Goal: Navigation & Orientation: Find specific page/section

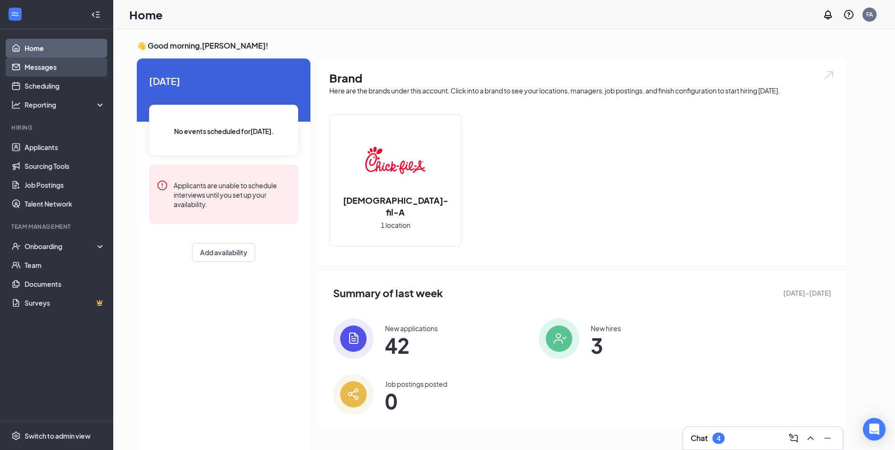
click at [37, 70] on link "Messages" at bounding box center [65, 67] width 81 height 19
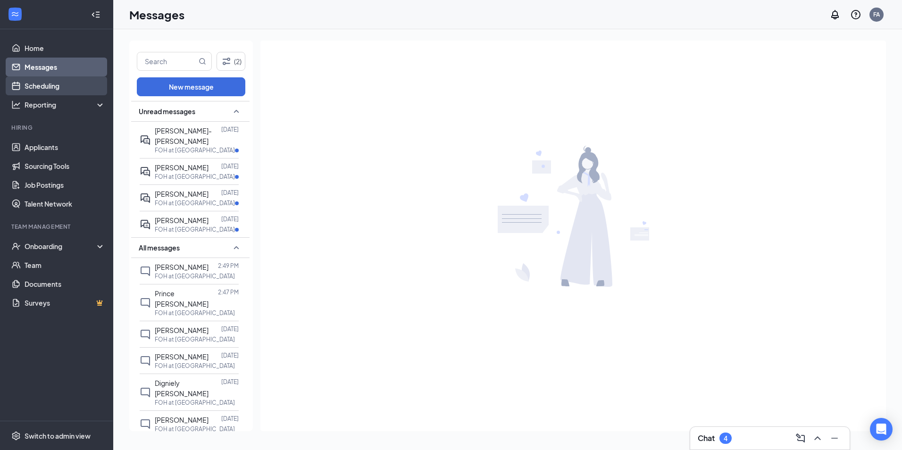
click at [41, 90] on link "Scheduling" at bounding box center [65, 85] width 81 height 19
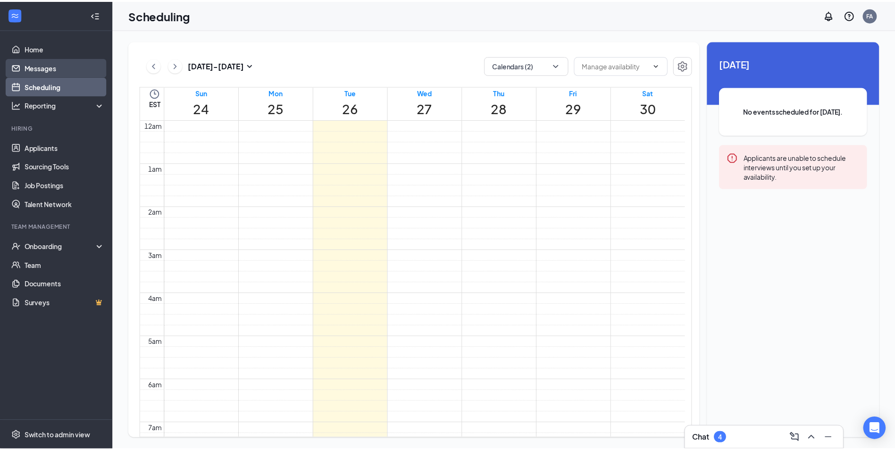
scroll to position [464, 0]
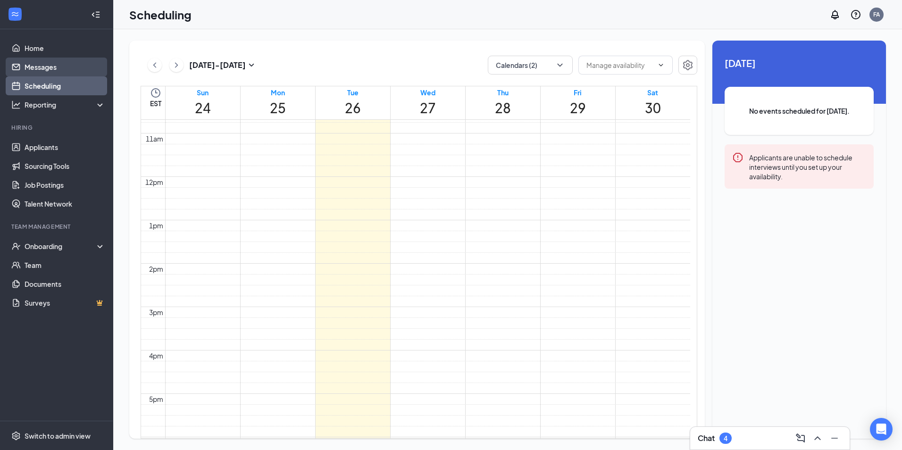
click at [47, 67] on link "Messages" at bounding box center [65, 67] width 81 height 19
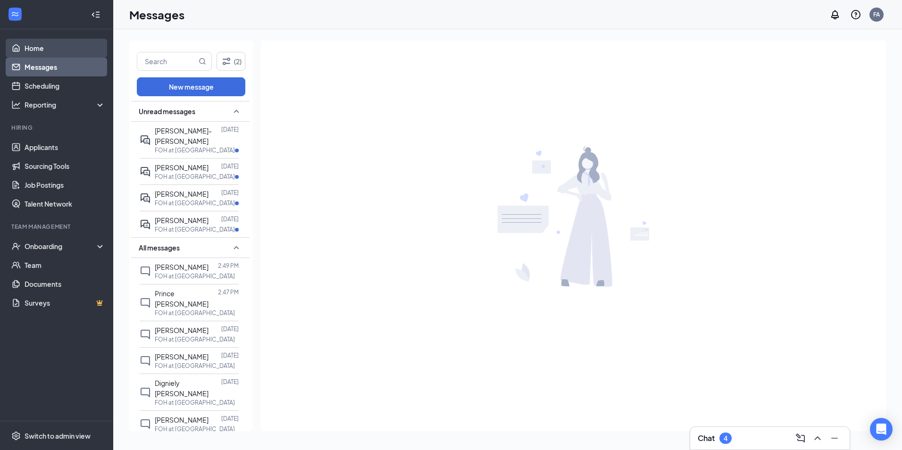
click at [62, 49] on link "Home" at bounding box center [65, 48] width 81 height 19
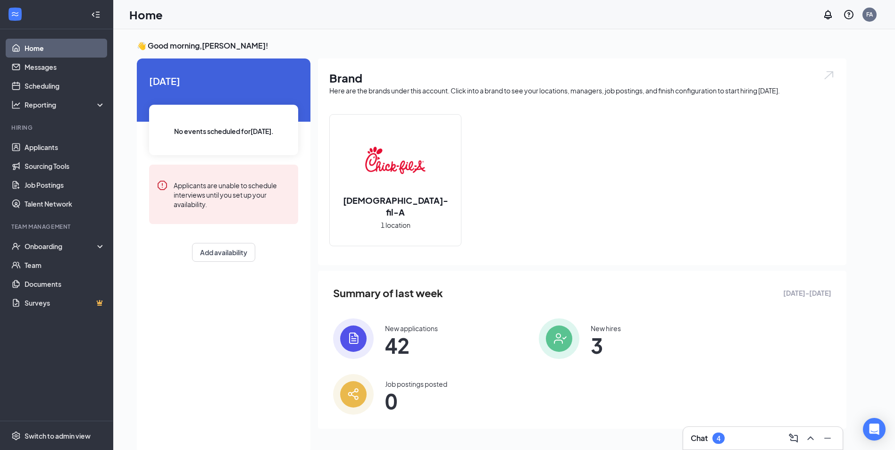
click at [420, 344] on span "42" at bounding box center [411, 345] width 53 height 17
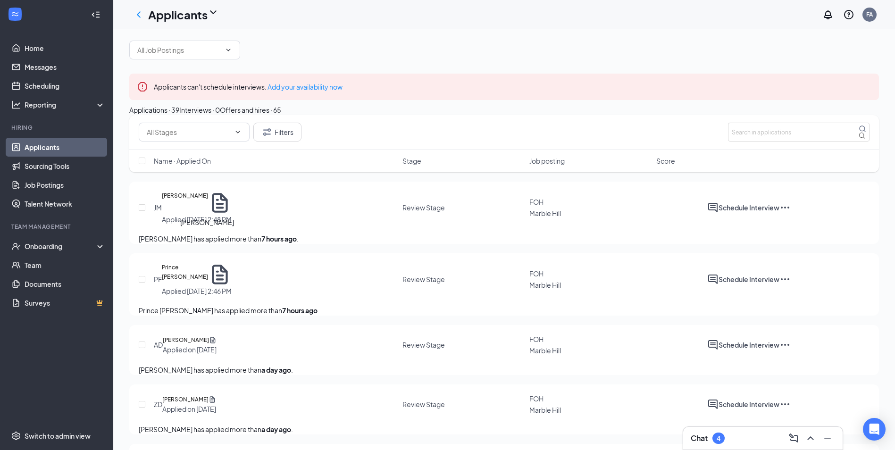
click at [208, 215] on h5 "[PERSON_NAME]" at bounding box center [185, 203] width 46 height 24
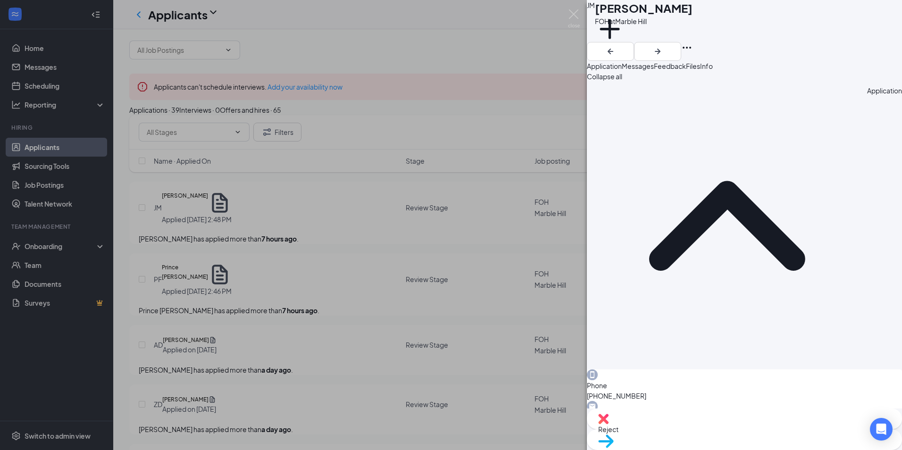
click at [399, 188] on div "[PERSON_NAME] Jyzaiah [PERSON_NAME] FOH at [GEOGRAPHIC_DATA] Add a tag Applicat…" at bounding box center [451, 225] width 902 height 450
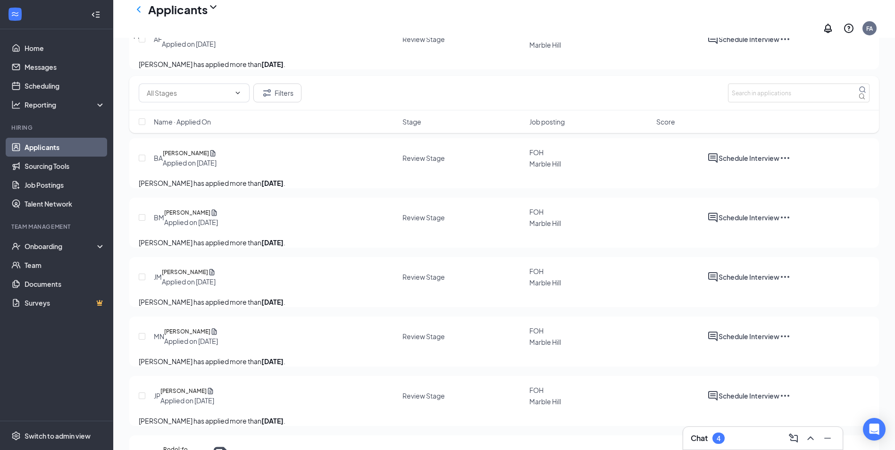
scroll to position [660, 0]
